Goal: Transaction & Acquisition: Download file/media

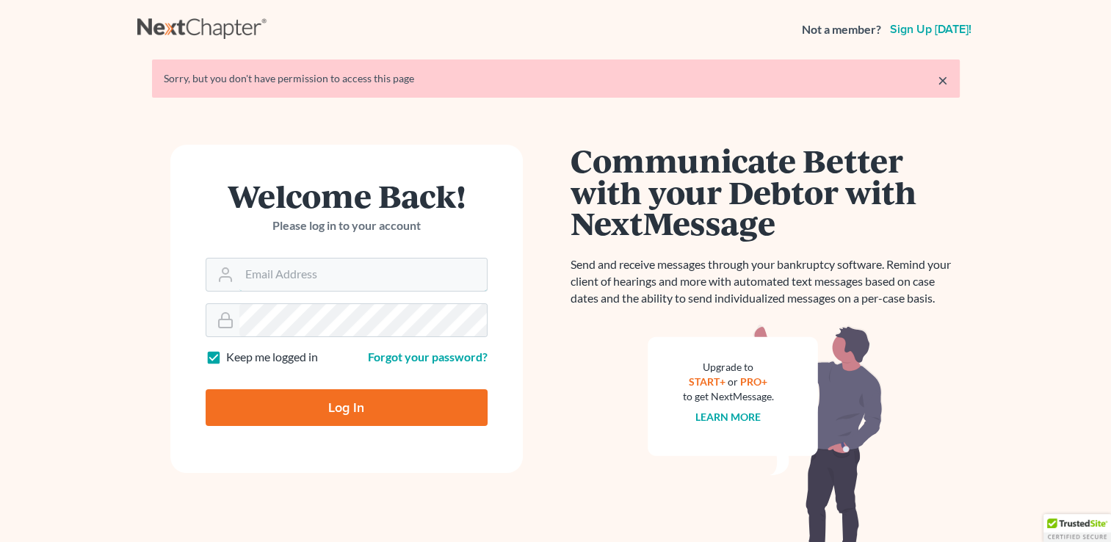
type input "[EMAIL_ADDRESS][DOMAIN_NAME]"
click at [311, 407] on input "Log In" at bounding box center [347, 407] width 282 height 37
type input "Thinking..."
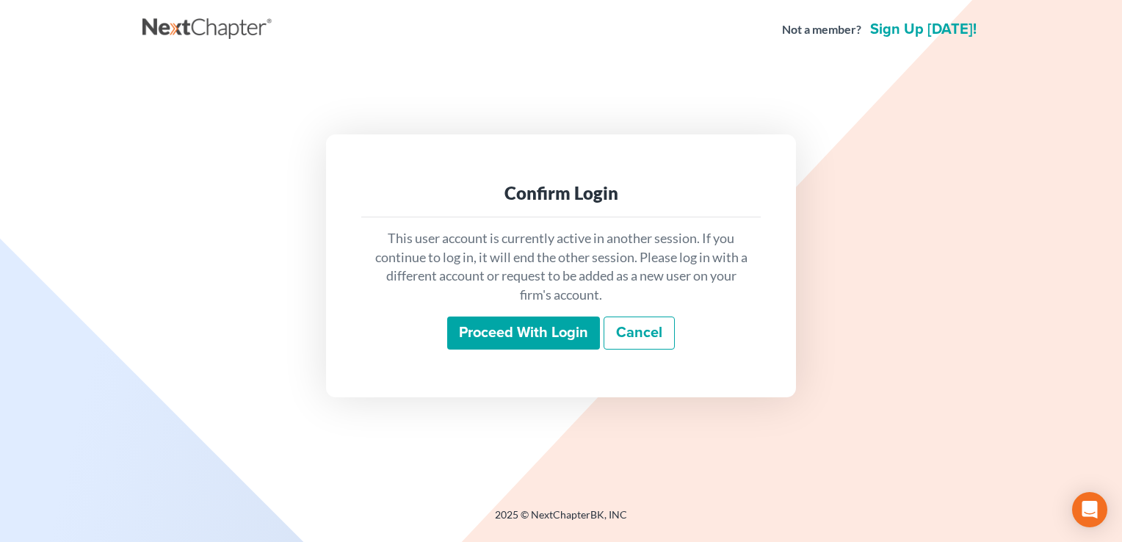
click at [507, 323] on input "Proceed with login" at bounding box center [523, 334] width 153 height 34
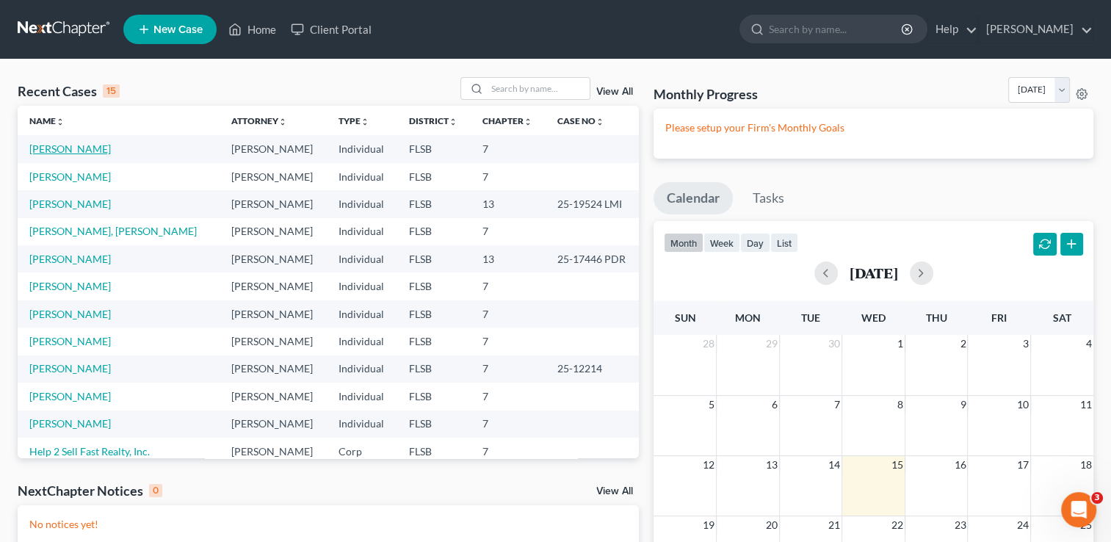
click at [79, 151] on link "Guerra, Albeiro" at bounding box center [70, 148] width 82 height 12
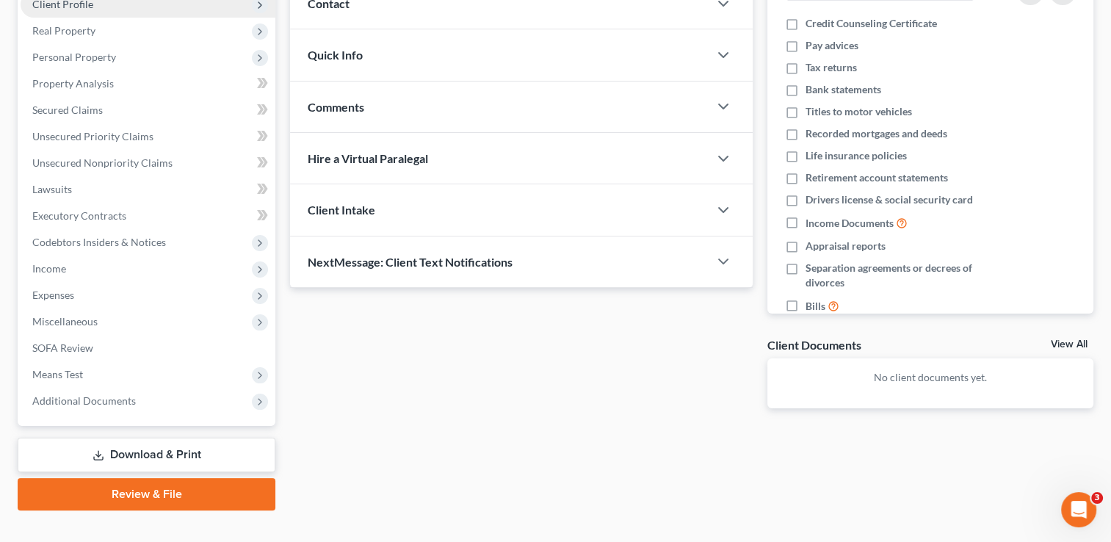
scroll to position [237, 0]
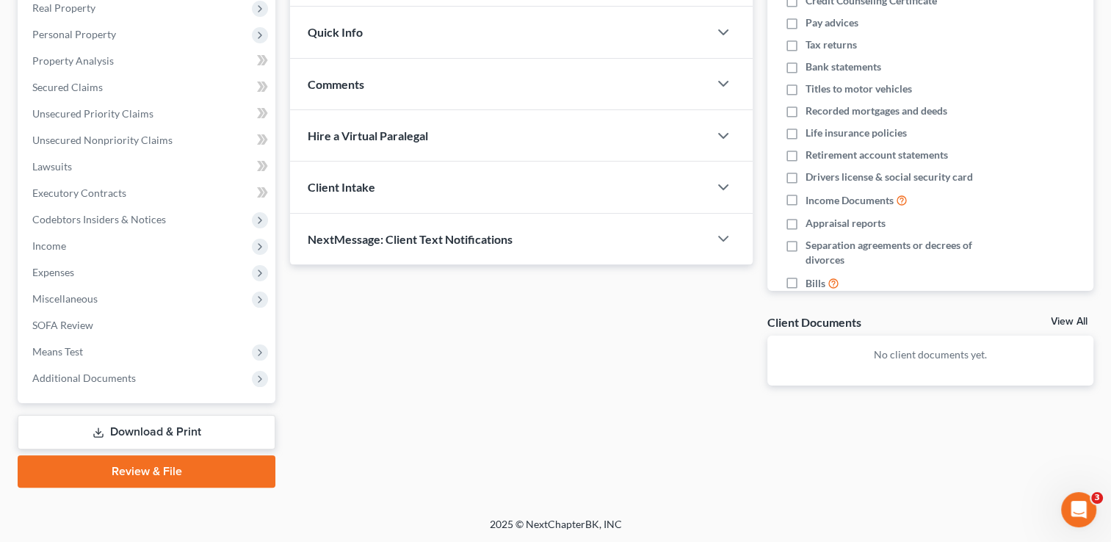
click at [142, 431] on link "Download & Print" at bounding box center [147, 432] width 258 height 35
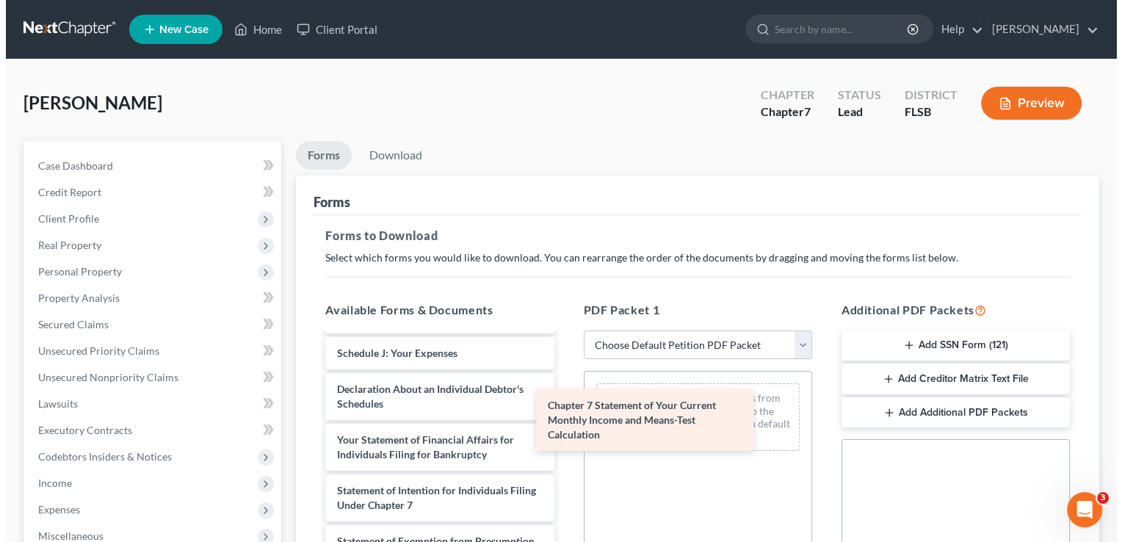
scroll to position [394, 0]
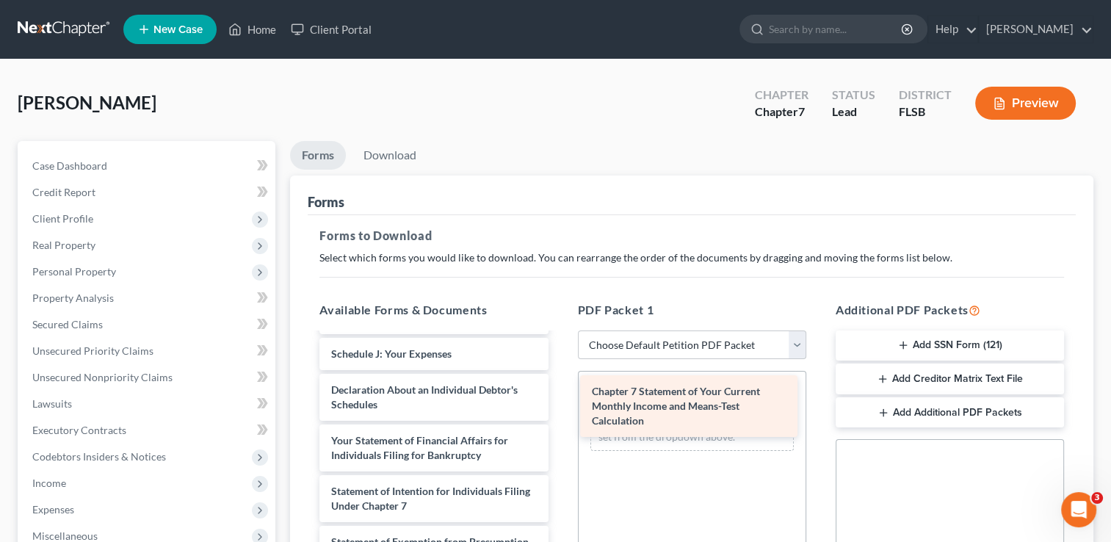
drag, startPoint x: 439, startPoint y: 481, endPoint x: 701, endPoint y: 397, distance: 274.5
click at [560, 397] on div "Chapter 7 Statement of Your Current Monthly Income and Means-Test Calculation V…" at bounding box center [434, 336] width 252 height 791
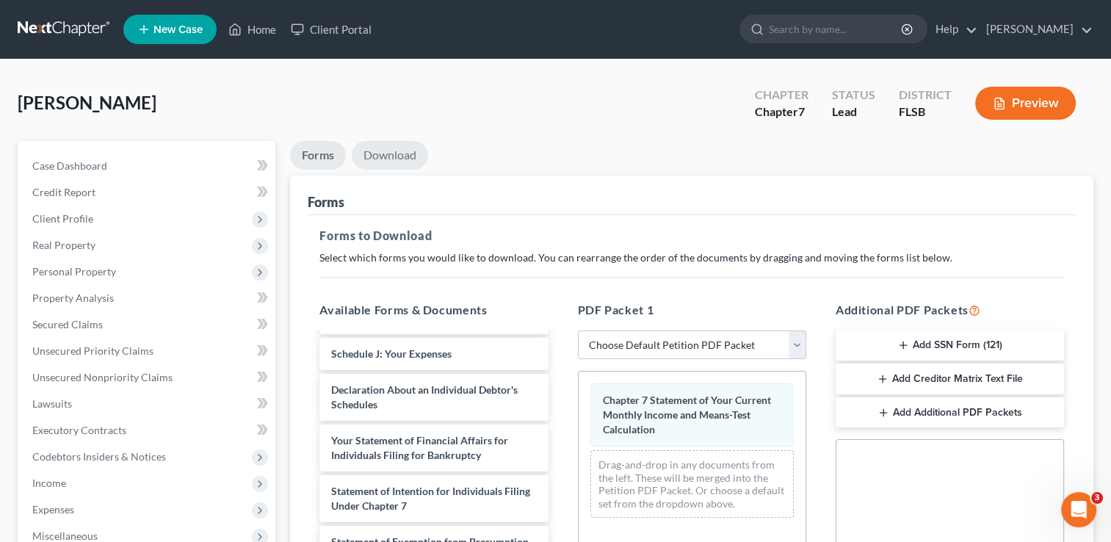
click at [393, 154] on link "Download" at bounding box center [390, 155] width 76 height 29
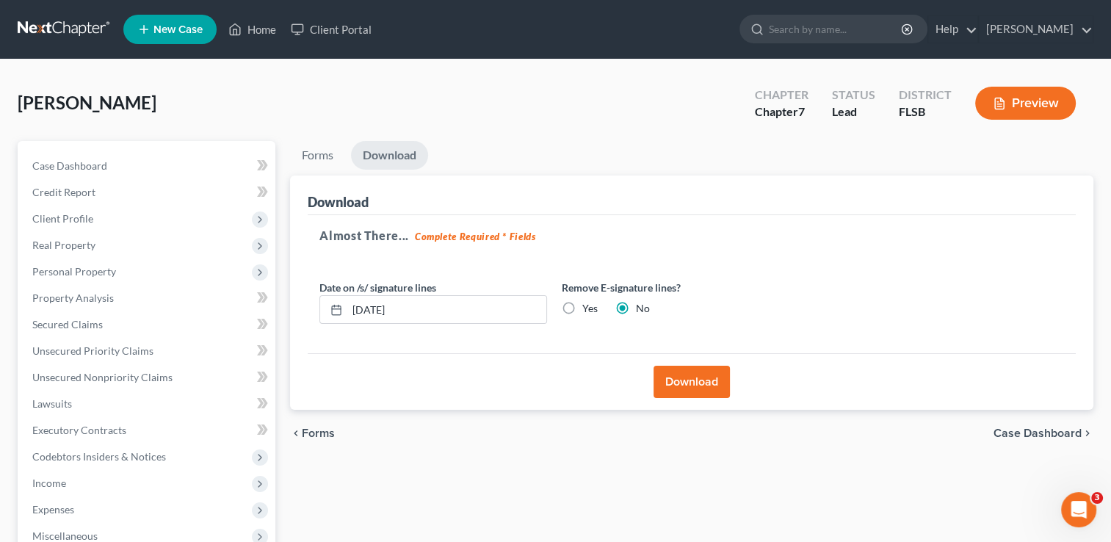
click at [699, 385] on button "Download" at bounding box center [692, 382] width 76 height 32
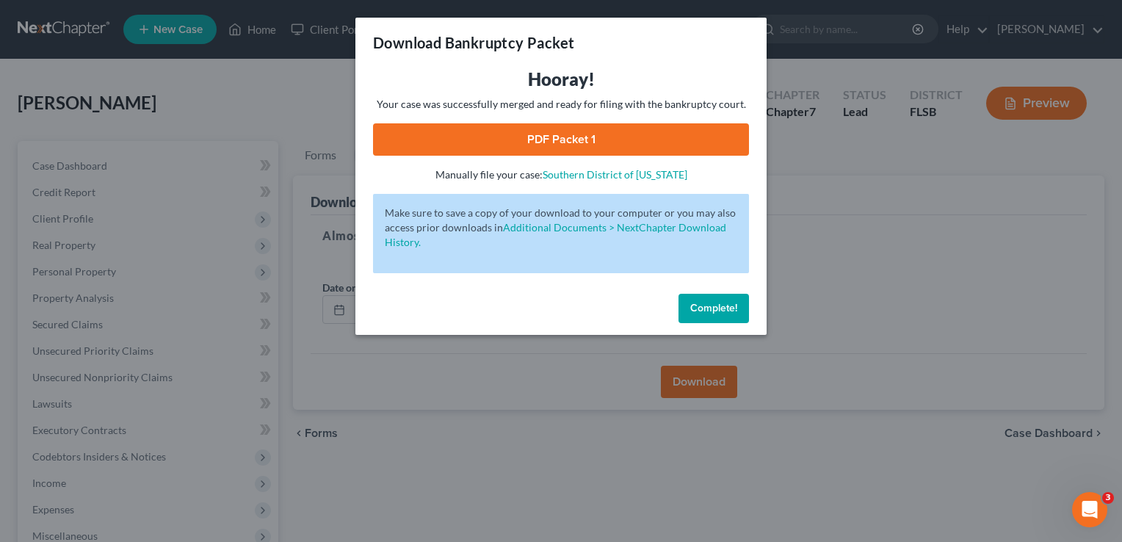
click at [523, 140] on link "PDF Packet 1" at bounding box center [561, 139] width 376 height 32
